Goal: Communication & Community: Answer question/provide support

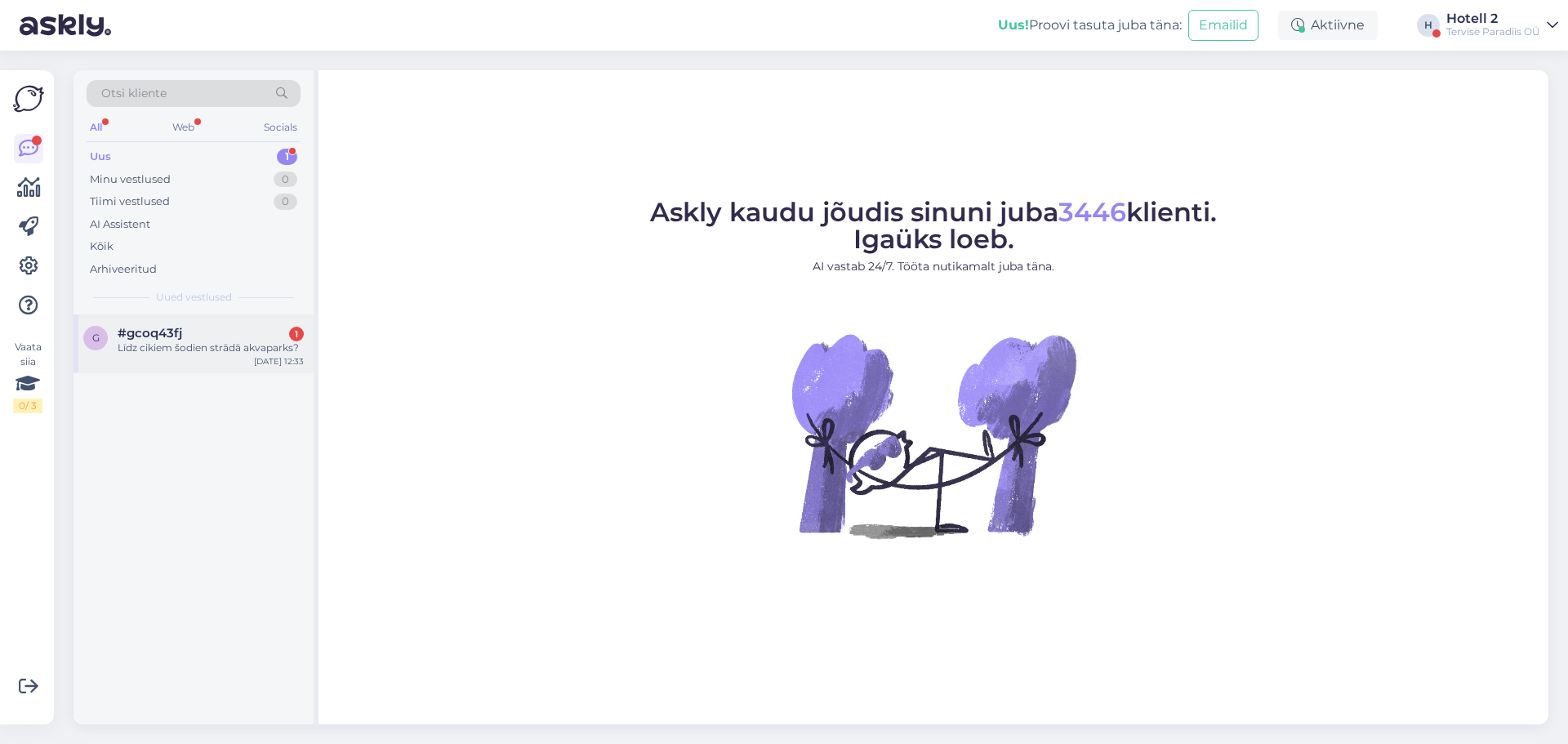
click at [290, 334] on div "1" at bounding box center [297, 334] width 14 height 14
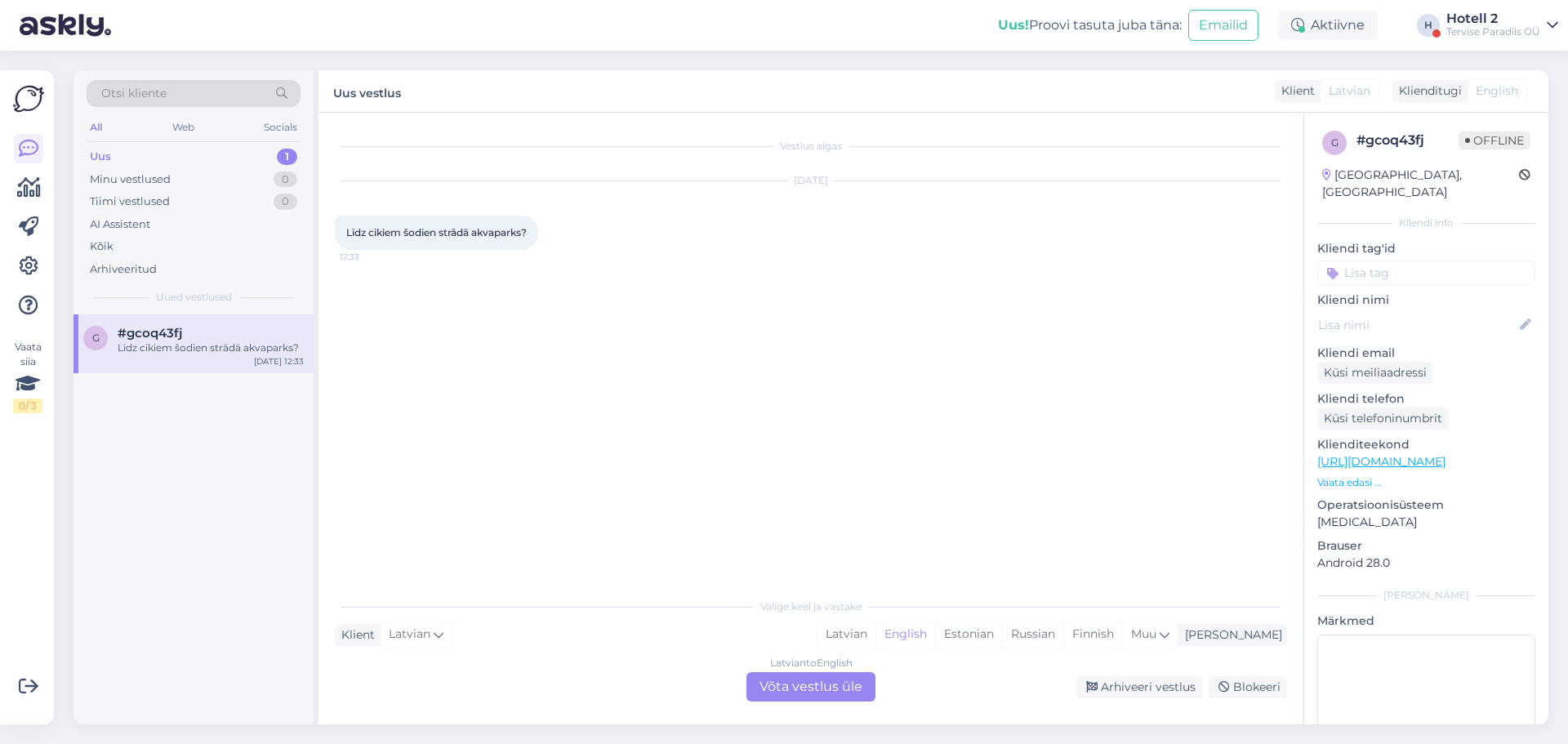
click at [852, 678] on div "Latvian to English Võta vestlus üle" at bounding box center [810, 686] width 129 height 30
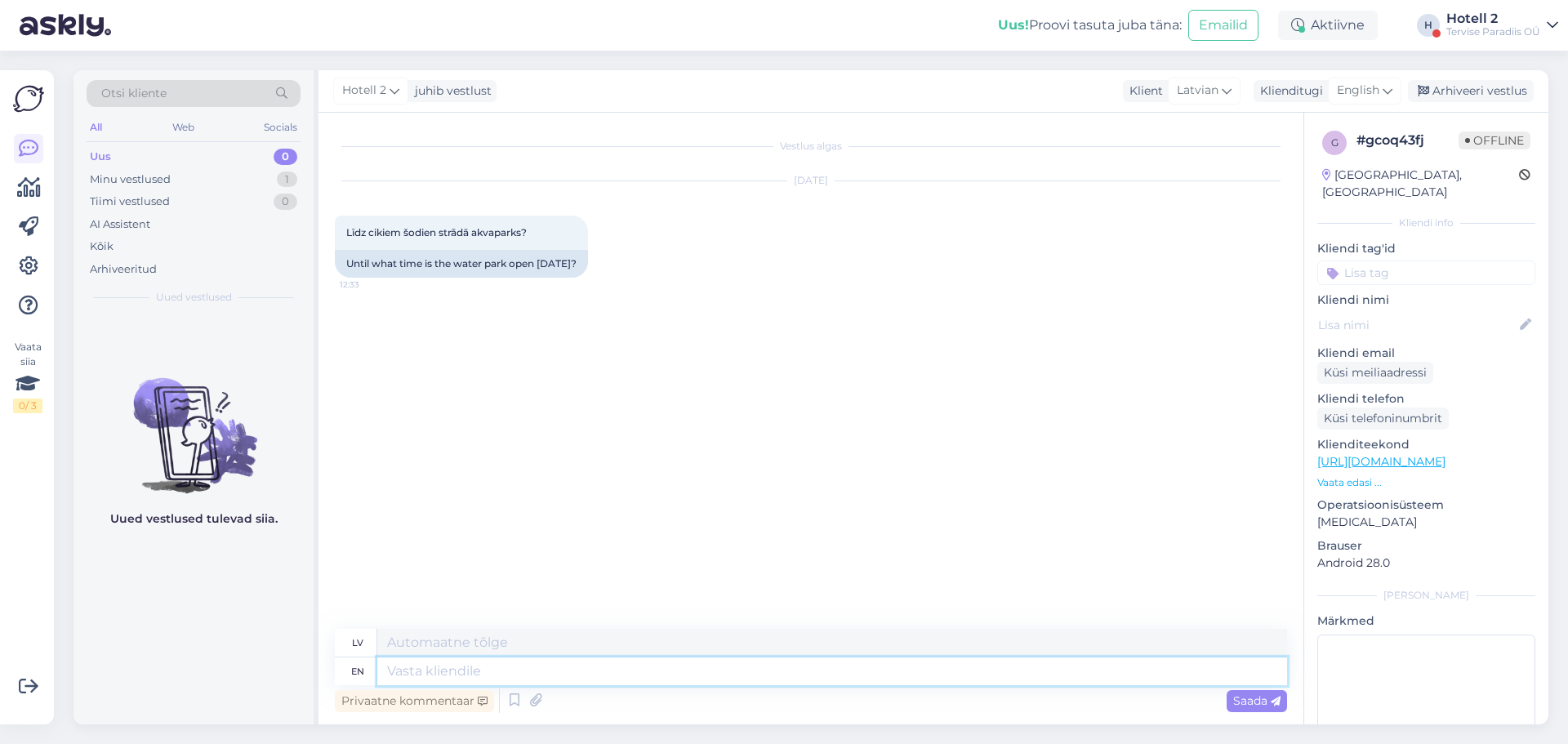
click at [468, 673] on textarea at bounding box center [832, 671] width 910 height 28
type textarea "Veepark o"
type textarea "Veepark"
type textarea "Veepark on av"
type textarea "Veepark ieslēgts"
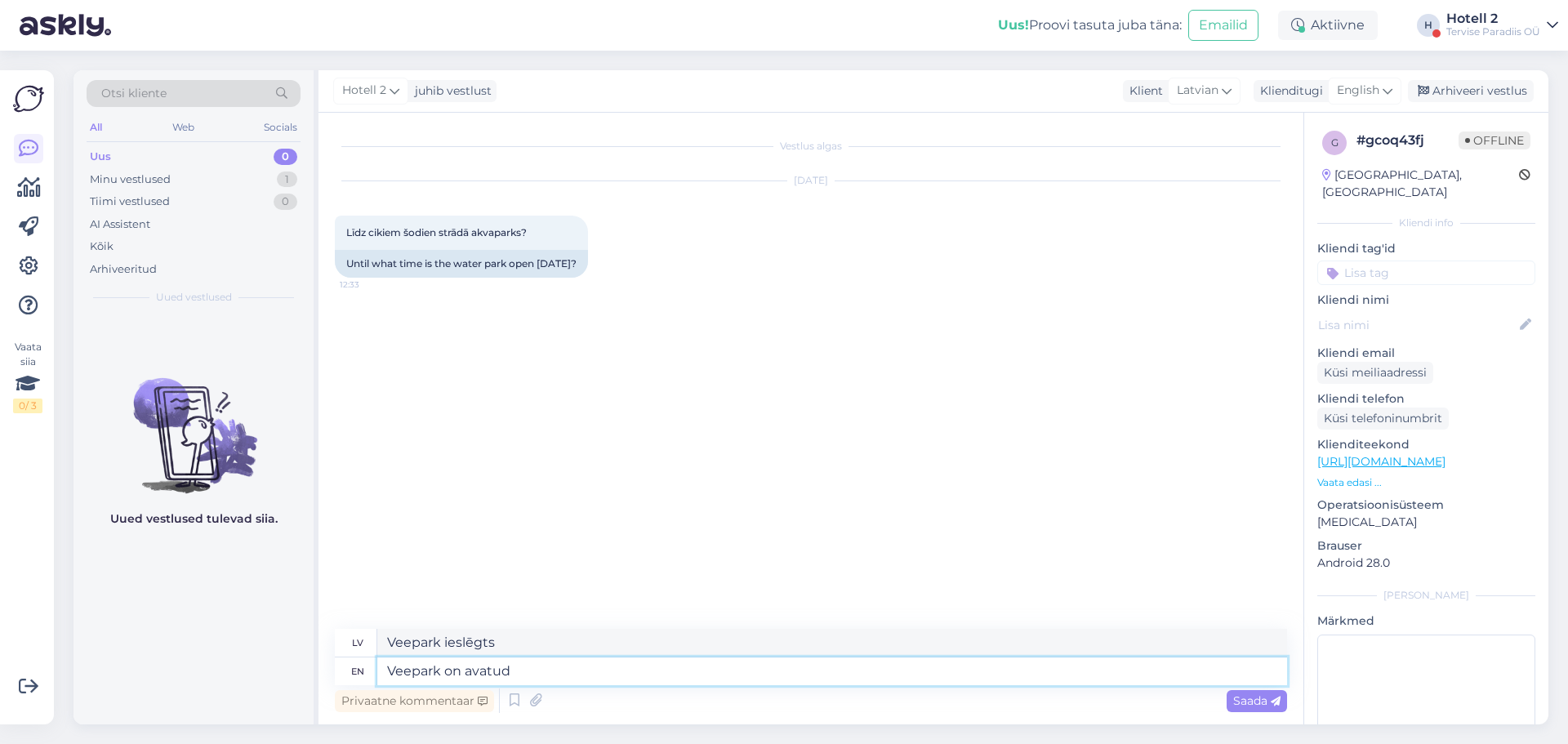
type textarea "Veepark on avatud"
type textarea "Veepark uz avatūdas"
type textarea "Veepark on avatud kella"
type textarea "Veepark uz atvērta kalna"
type textarea "Veepark on avatud kella 10ni"
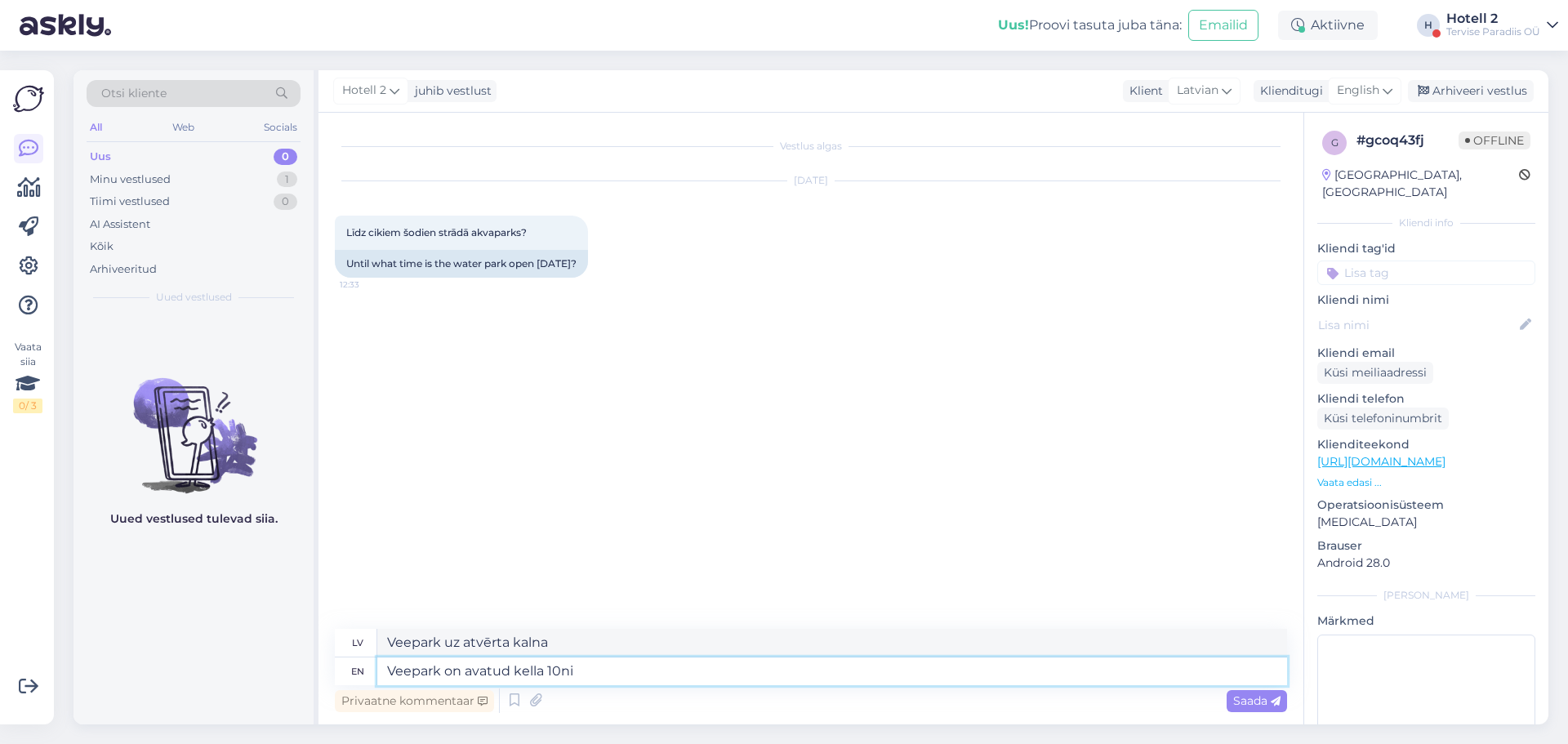
type textarea "Veepark uz atvērta kella 10ni"
type textarea "Veepark on avatud kella"
type textarea "Veepark uz atvērta kalna"
type textarea "Veepark on avatud kella kümneni"
type textarea "Veeparks ir atvērts kella desmitni"
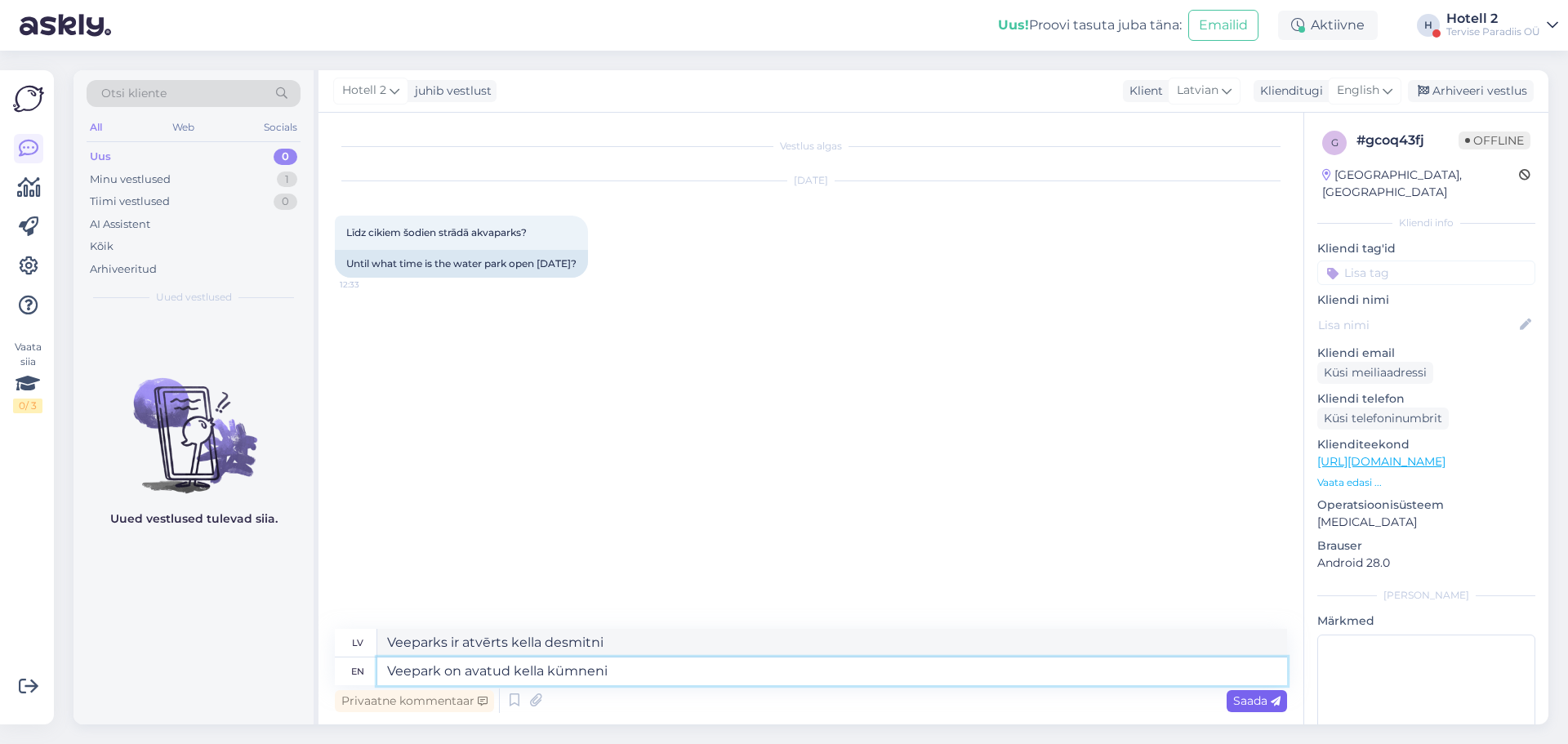
type textarea "Veepark on avatud kella kümneni"
click at [1251, 696] on span "Saada" at bounding box center [1257, 701] width 47 height 14
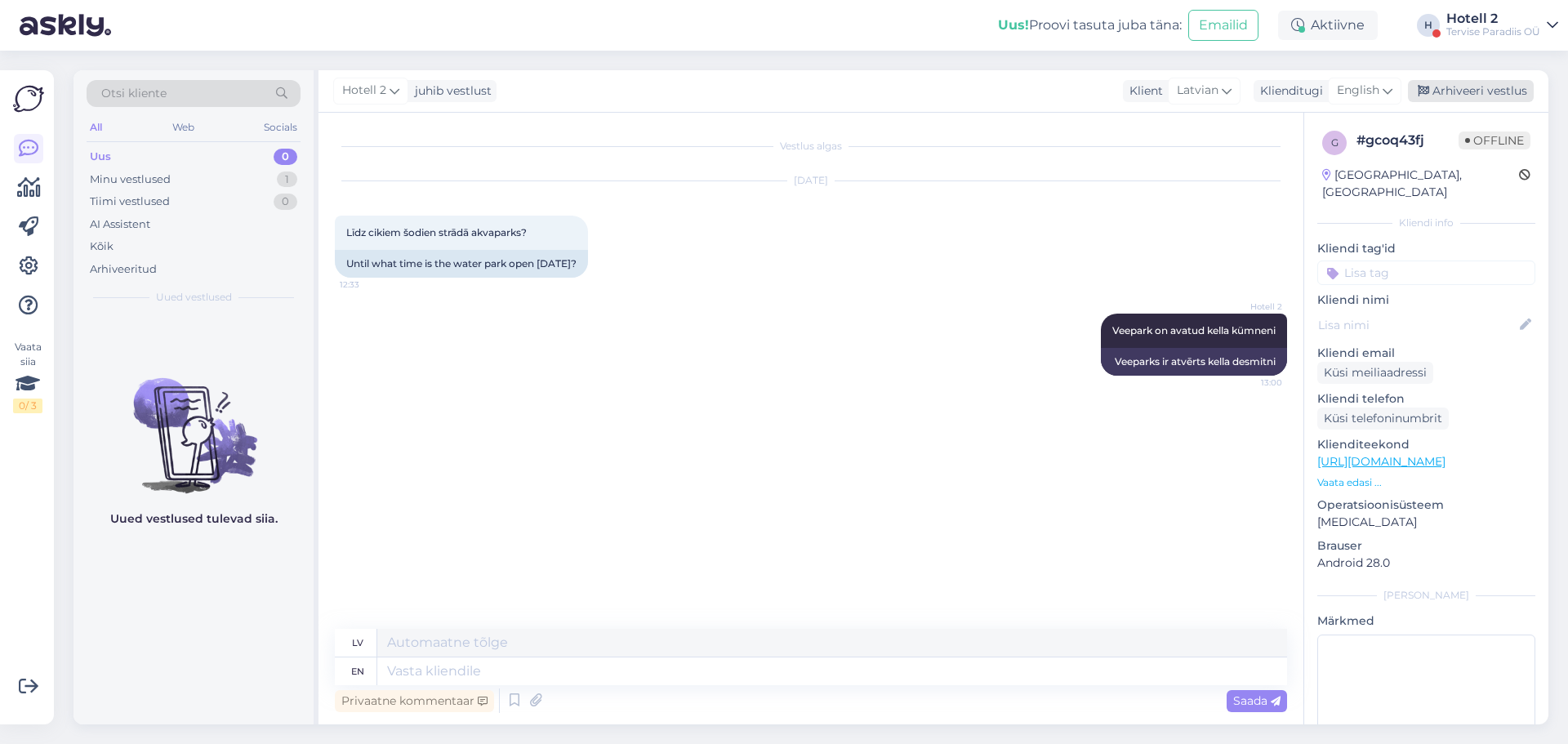
click at [1467, 96] on div "Arhiveeri vestlus" at bounding box center [1470, 90] width 126 height 22
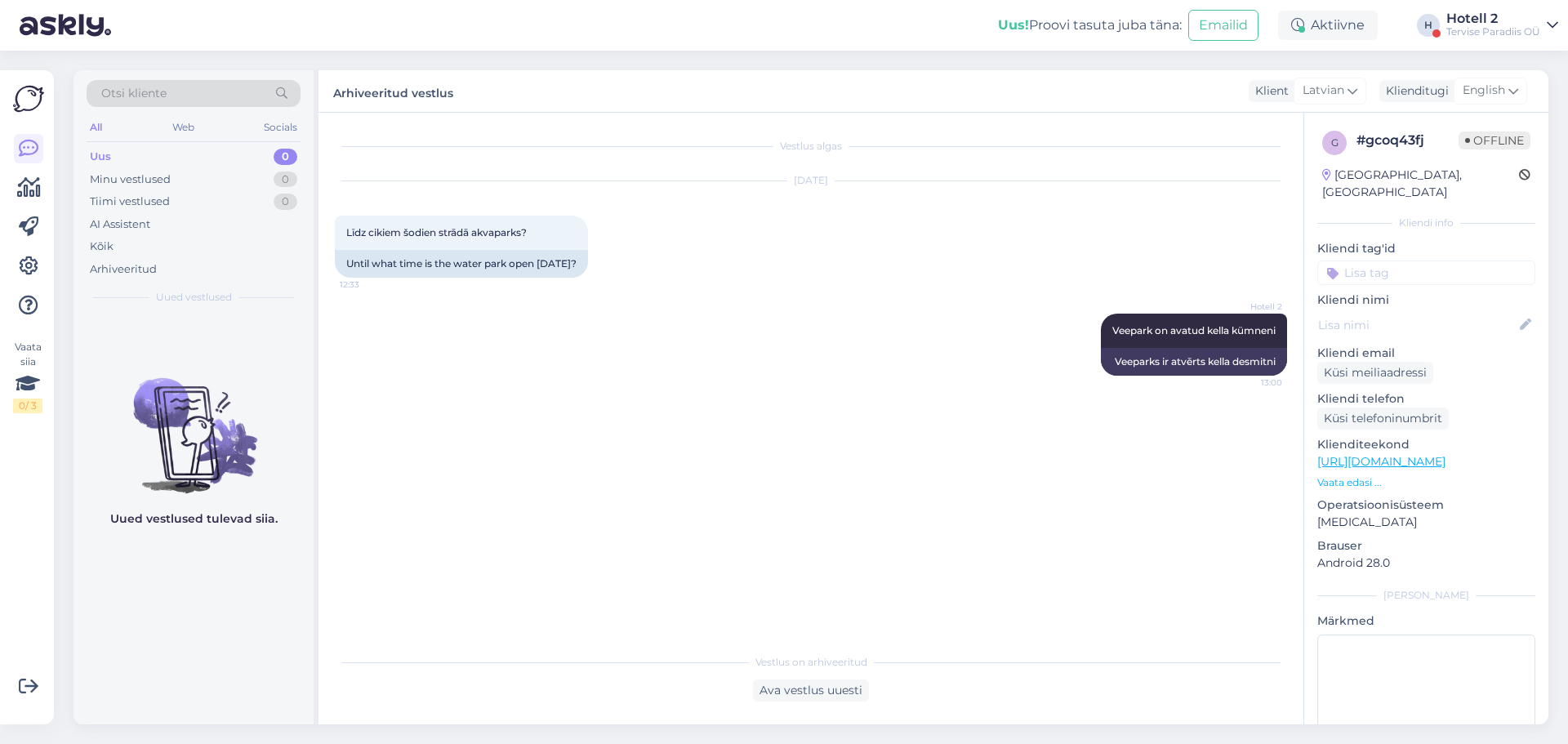
click at [243, 150] on div "Uus 0" at bounding box center [194, 156] width 214 height 23
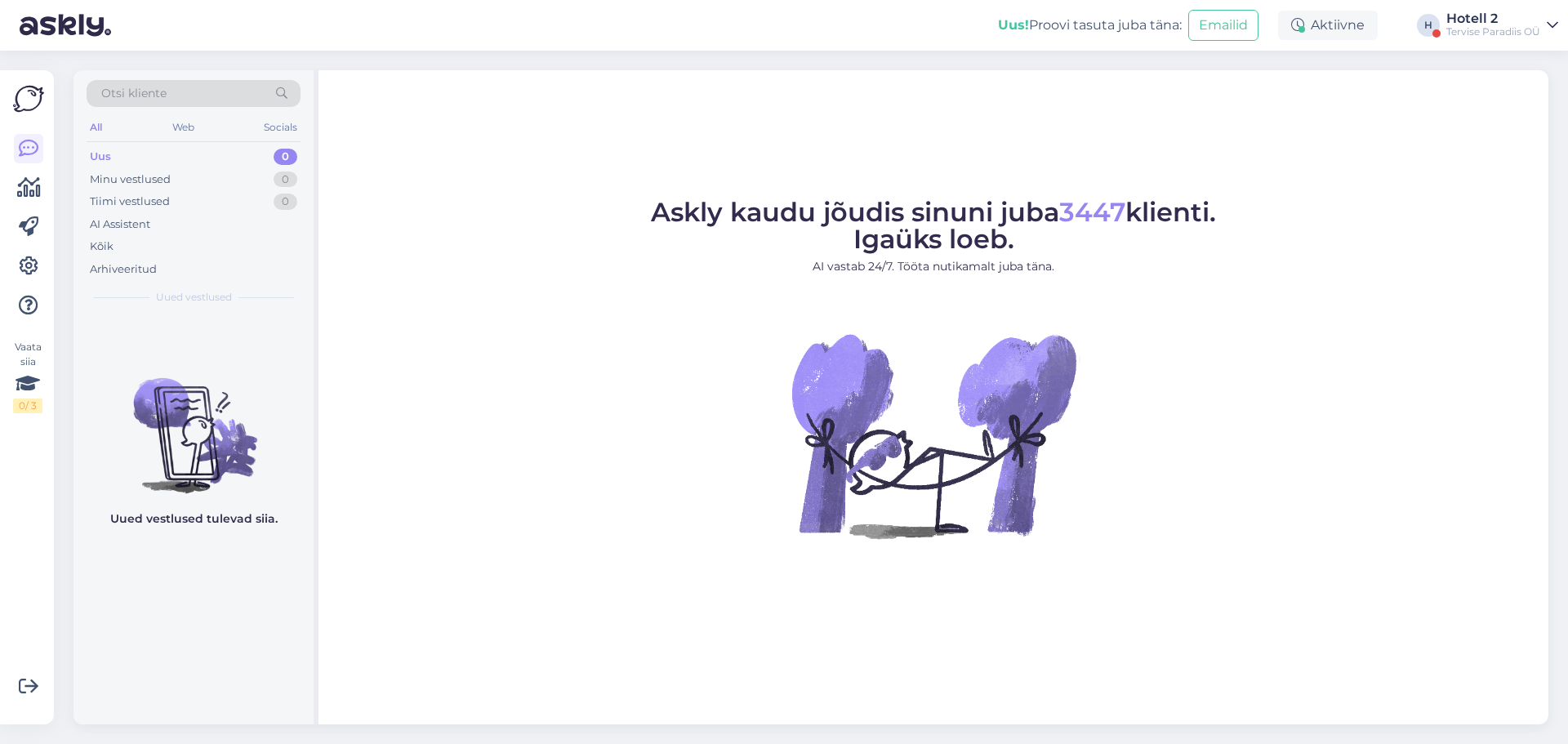
click at [206, 151] on div "Uus 0" at bounding box center [194, 156] width 214 height 23
